Goal: Task Accomplishment & Management: Manage account settings

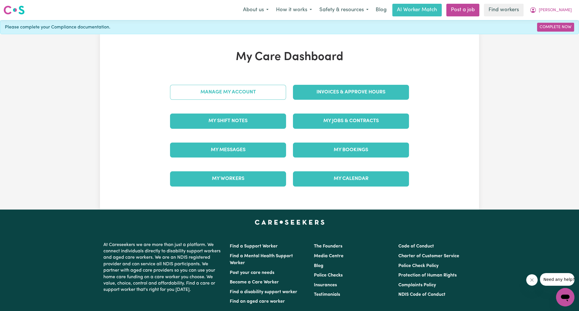
click at [242, 97] on link "Manage My Account" at bounding box center [228, 92] width 116 height 15
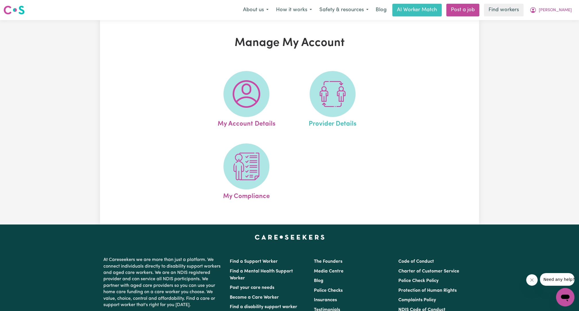
click at [348, 111] on link "Provider Details" at bounding box center [332, 100] width 83 height 58
select select "NDIS_FUNDING_PLAN_MANAGED"
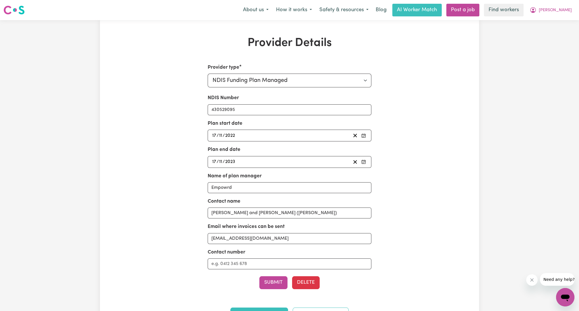
click at [462, 129] on div "Provider Details Provider type Select your provider type... Privately Aged Care…" at bounding box center [289, 181] width 379 height 291
click at [560, 9] on span "[PERSON_NAME]" at bounding box center [555, 10] width 33 height 6
click at [549, 31] on link "Logout" at bounding box center [552, 33] width 45 height 11
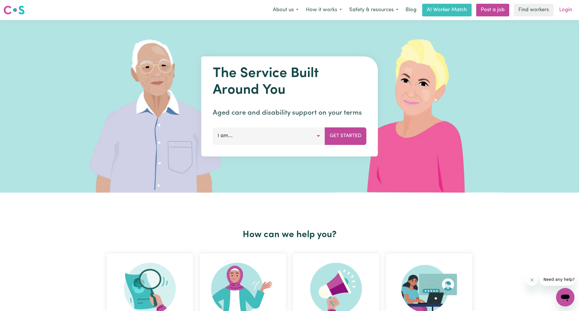
click at [573, 7] on link "Login" at bounding box center [566, 10] width 20 height 13
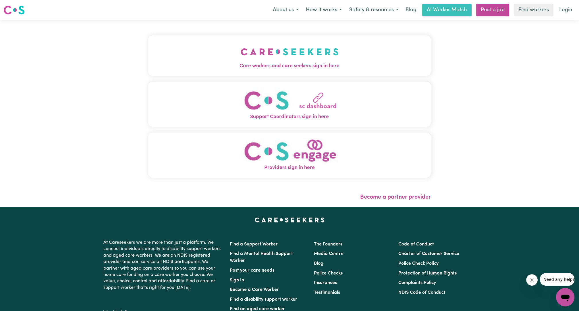
click at [278, 39] on button "Care workers and care seekers sign in here" at bounding box center [289, 55] width 283 height 40
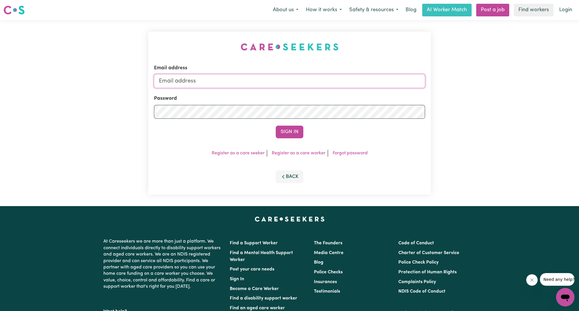
click at [250, 83] on input "Email address" at bounding box center [289, 81] width 271 height 14
drag, startPoint x: 188, startPoint y: 81, endPoint x: 330, endPoint y: 89, distance: 142.1
click at [330, 89] on form "Email address [EMAIL_ADDRESS][PERSON_NAME][DOMAIN_NAME] Password Sign In" at bounding box center [289, 101] width 271 height 74
type input "superuser~[EMAIL_ADDRESS][DOMAIN_NAME]"
click at [283, 135] on button "Sign In" at bounding box center [290, 132] width 28 height 13
